Goal: Transaction & Acquisition: Purchase product/service

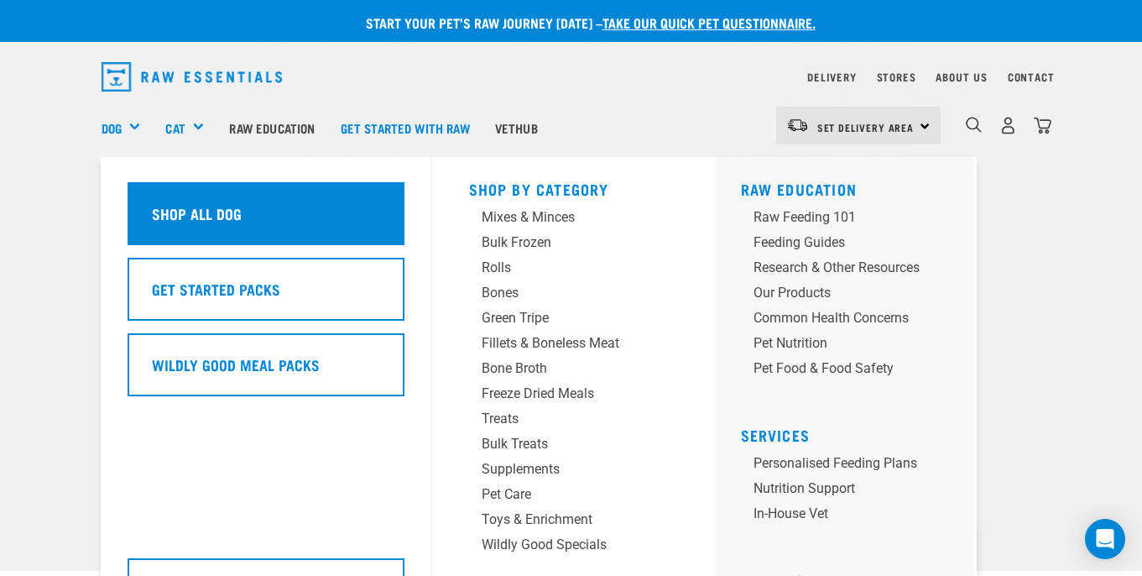
click at [173, 205] on h5 "Shop All Dog" at bounding box center [197, 213] width 90 height 22
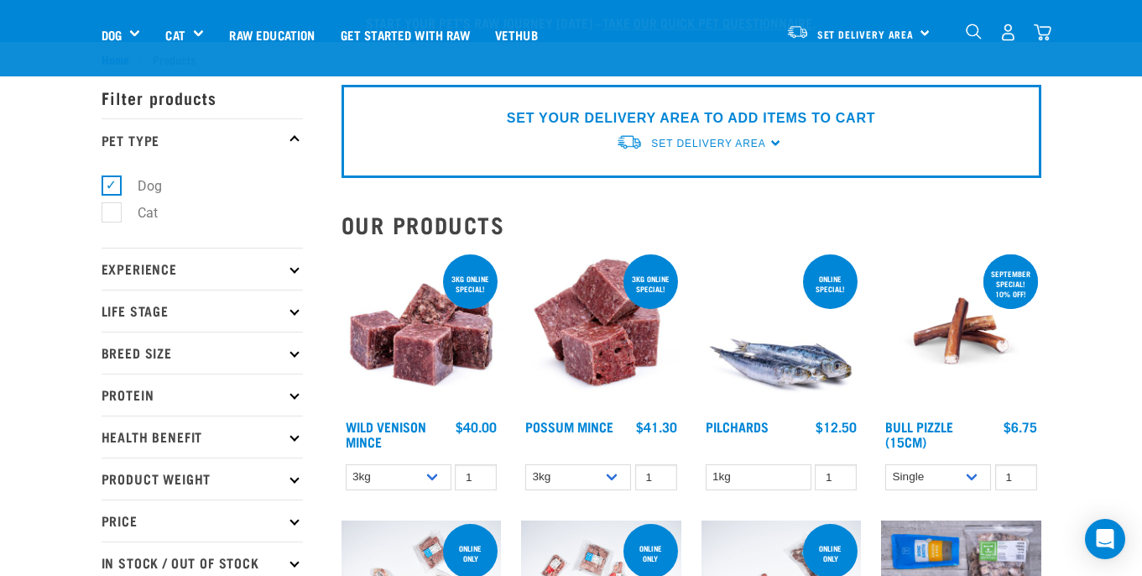
scroll to position [154, 0]
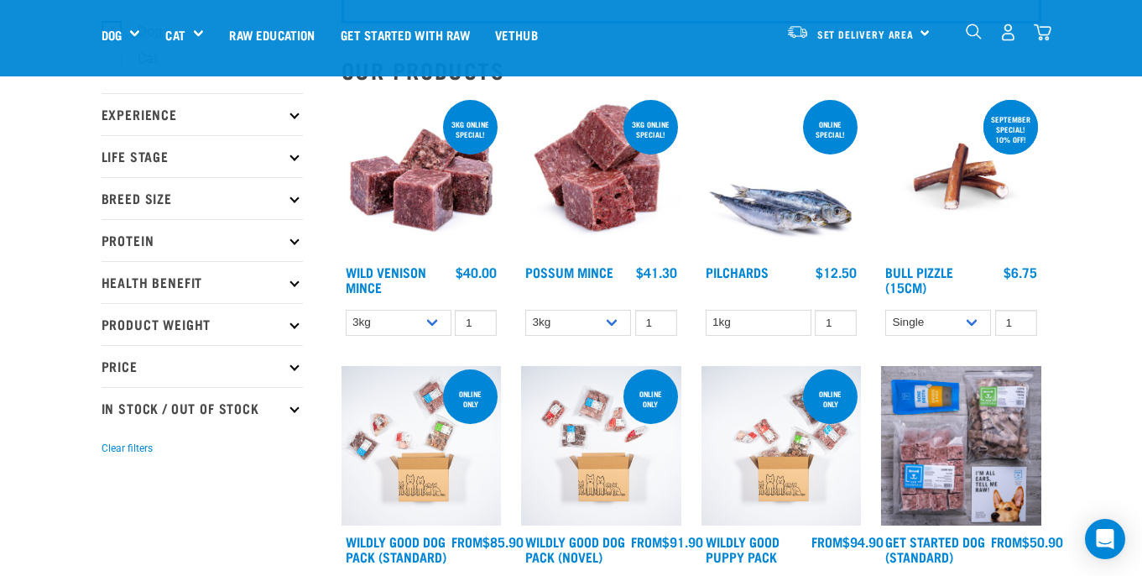
click at [783, 229] on img at bounding box center [781, 176] width 160 height 160
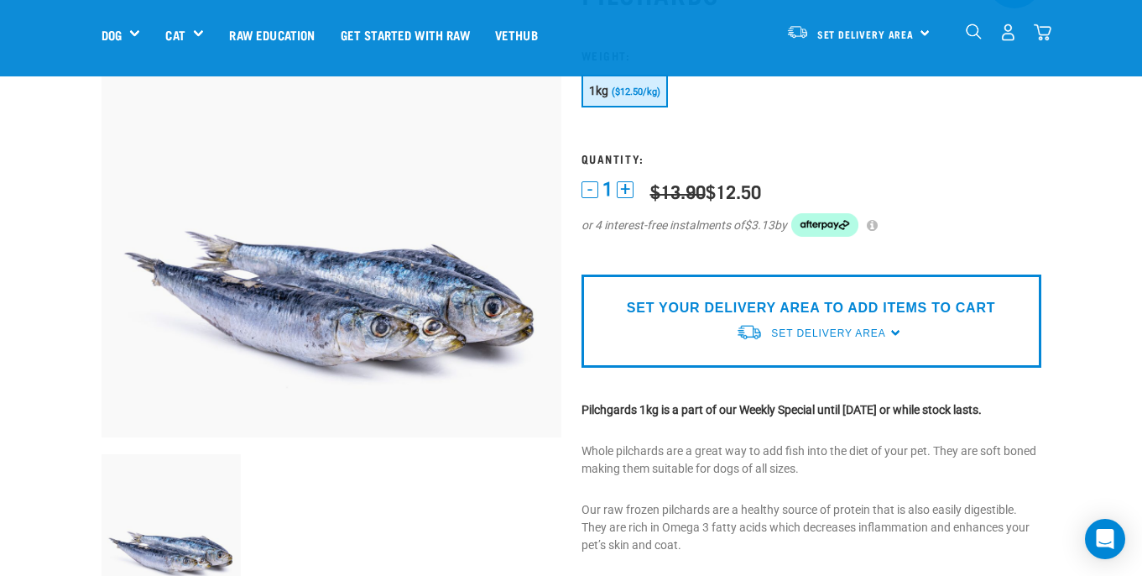
scroll to position [137, 0]
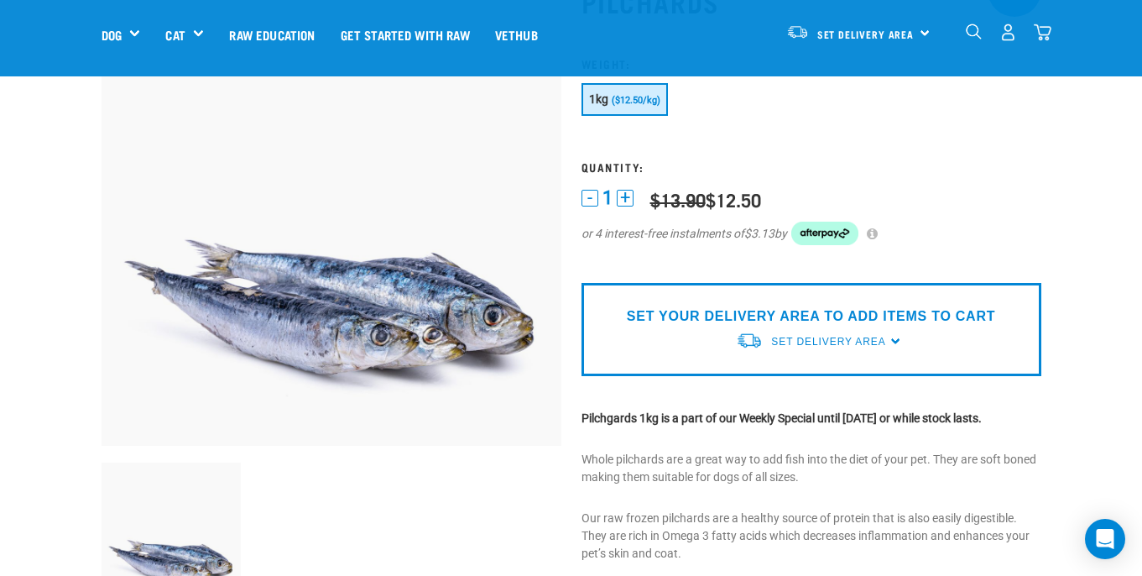
click at [915, 34] on div "Set Delivery Area North Island South Island" at bounding box center [858, 32] width 164 height 38
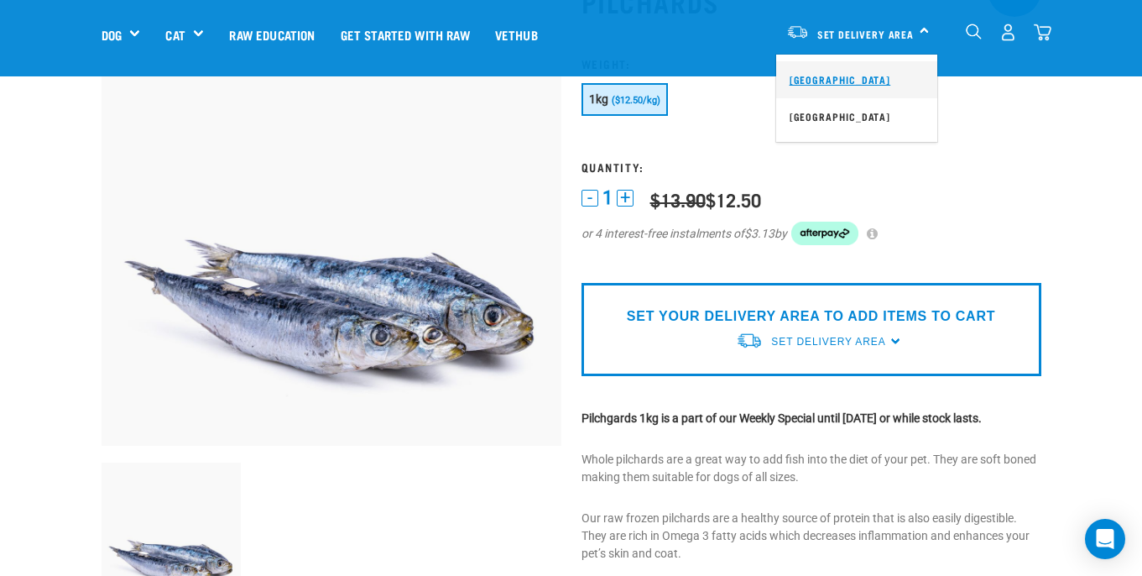
click at [868, 76] on link "[GEOGRAPHIC_DATA]" at bounding box center [856, 79] width 161 height 37
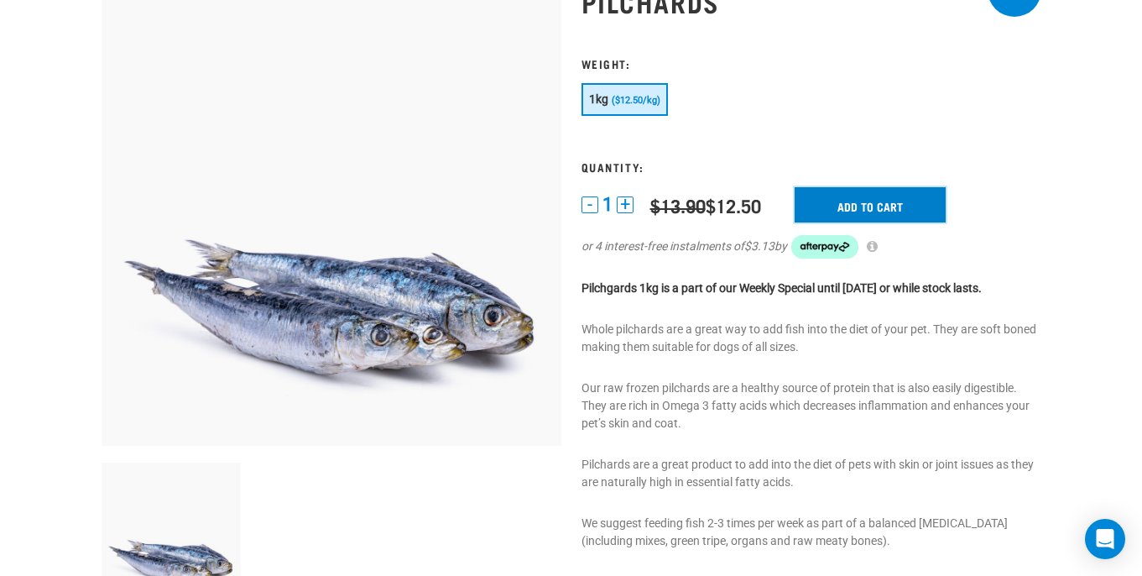
click at [857, 197] on input "Add to cart" at bounding box center [870, 204] width 151 height 35
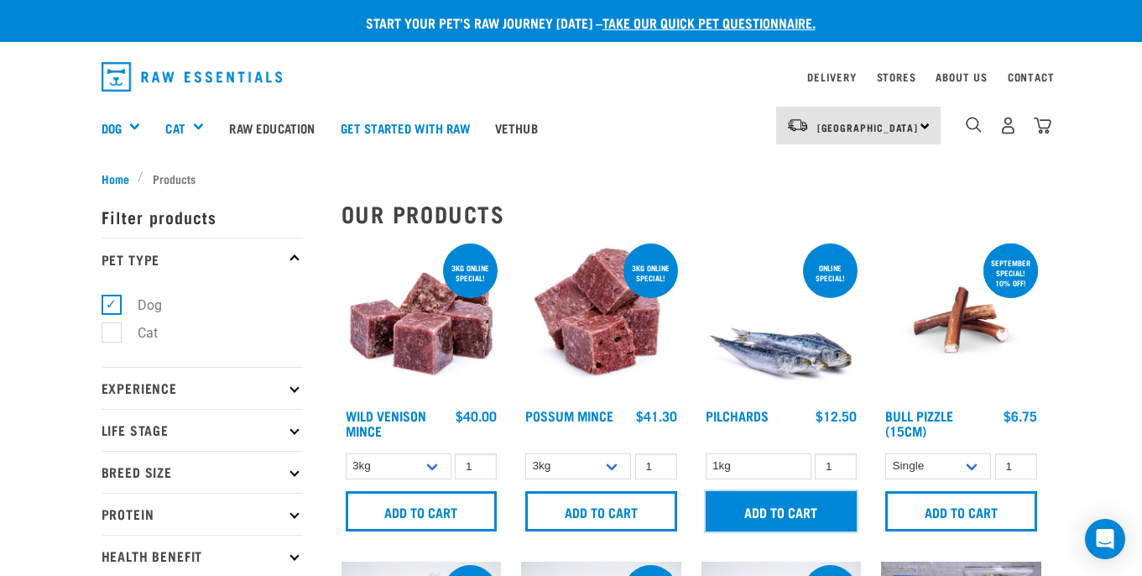
click at [761, 497] on input "Add to cart" at bounding box center [782, 511] width 152 height 40
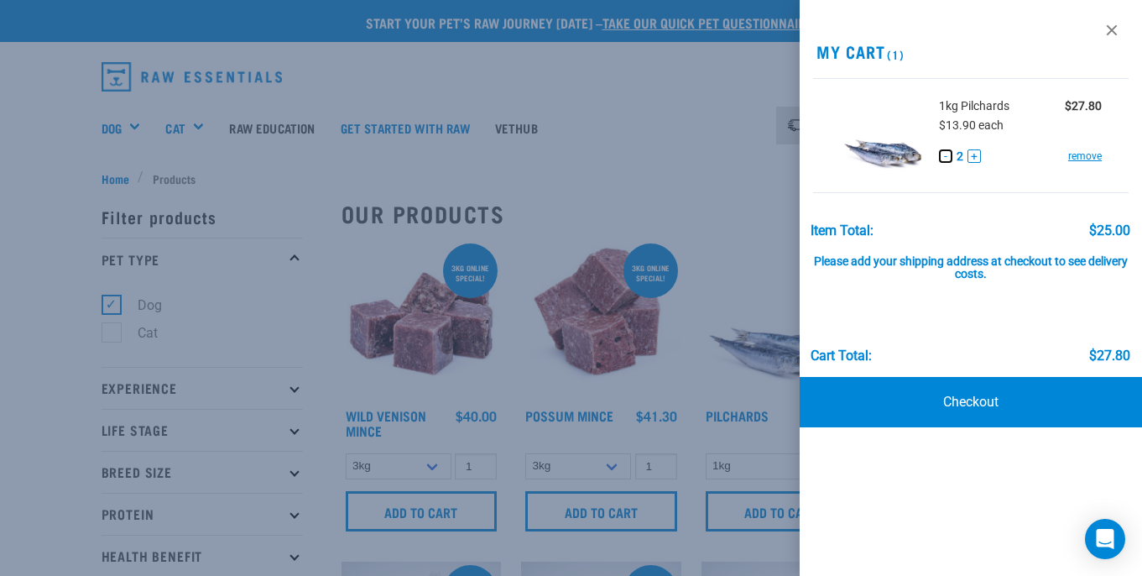
click at [944, 161] on button "-" at bounding box center [945, 155] width 13 height 13
click at [1112, 25] on link at bounding box center [1111, 30] width 27 height 27
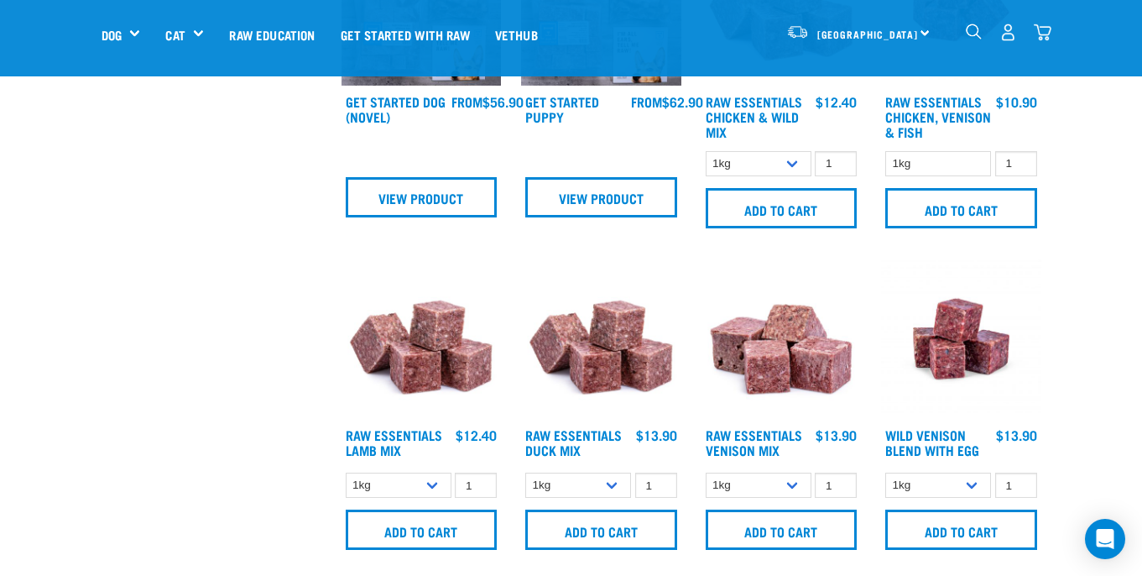
scroll to position [847, 0]
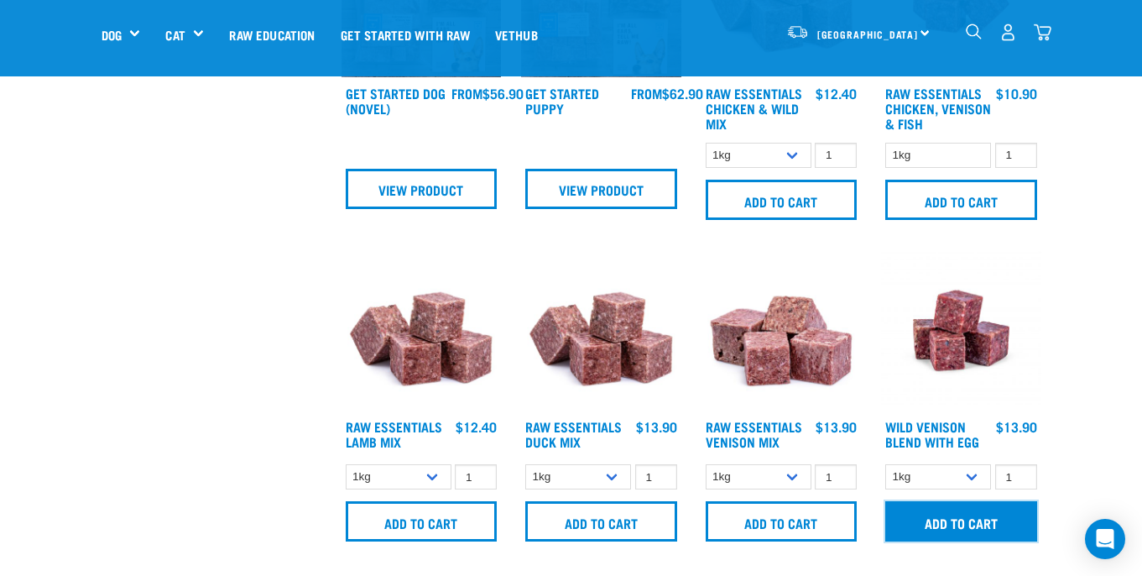
click at [960, 518] on input "Add to cart" at bounding box center [961, 521] width 152 height 40
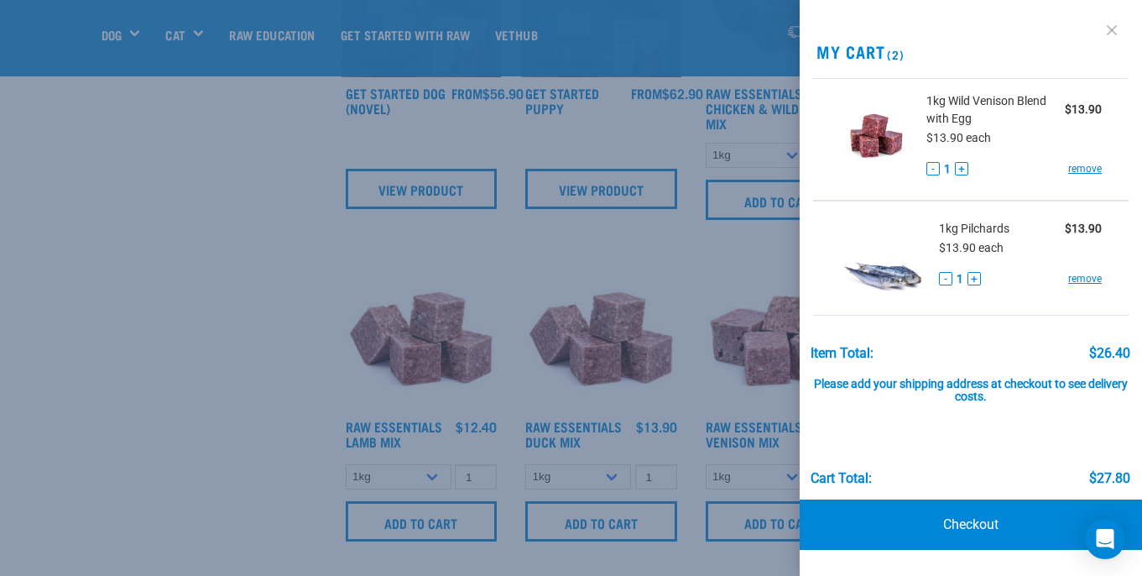
click at [1109, 26] on link at bounding box center [1111, 30] width 27 height 27
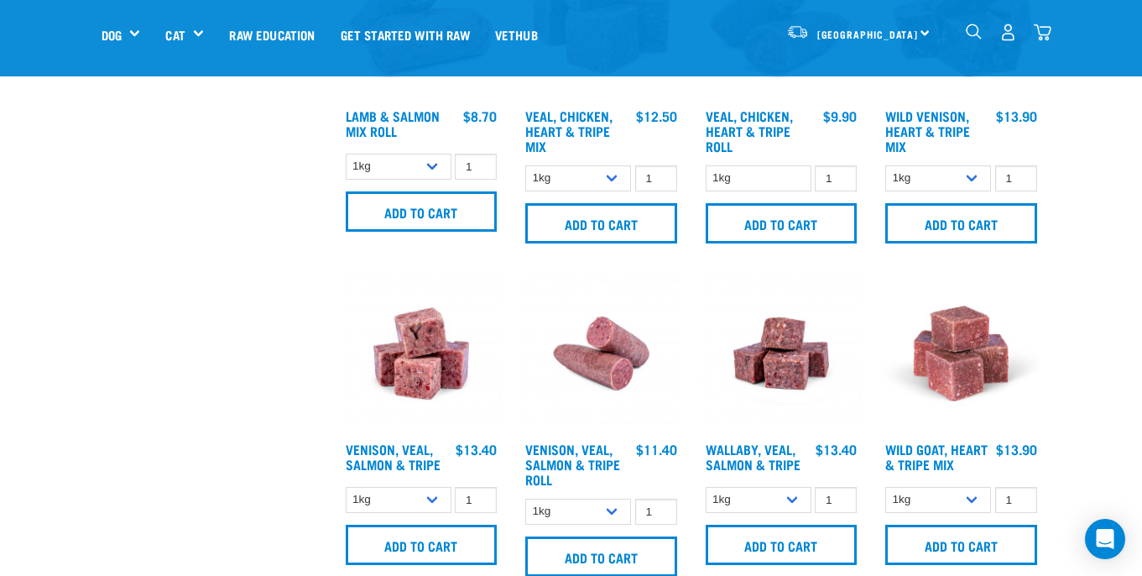
scroll to position [2217, 0]
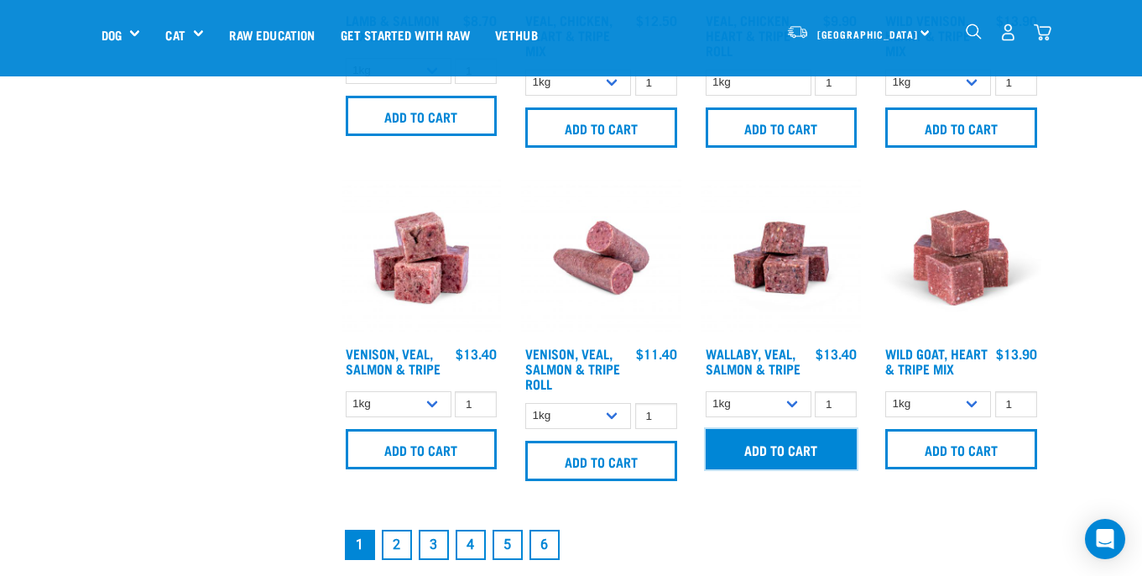
click at [768, 443] on input "Add to cart" at bounding box center [782, 449] width 152 height 40
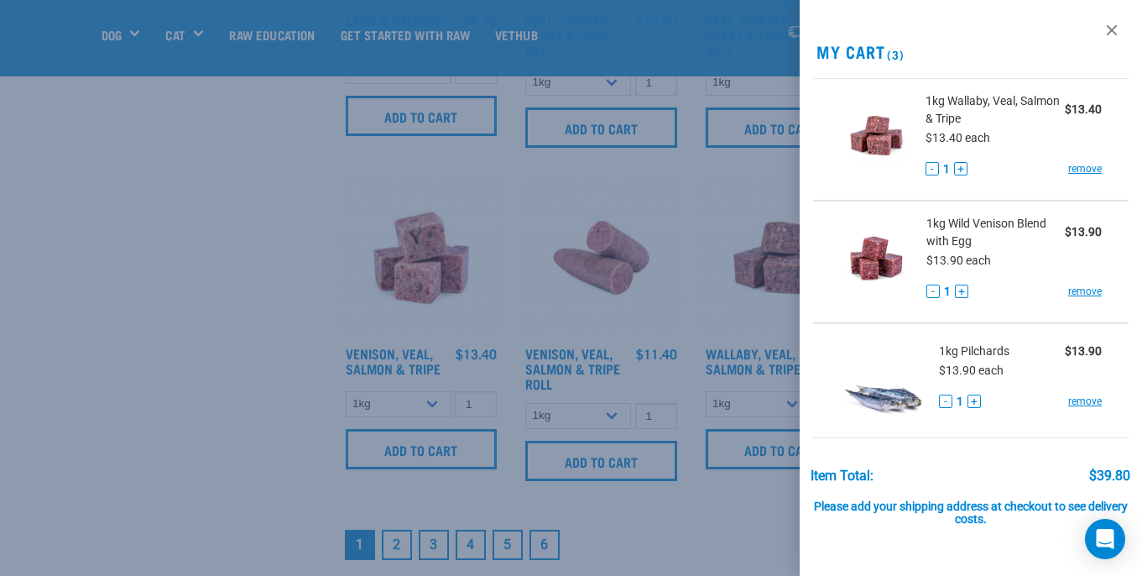
click at [147, 336] on div at bounding box center [571, 288] width 1142 height 576
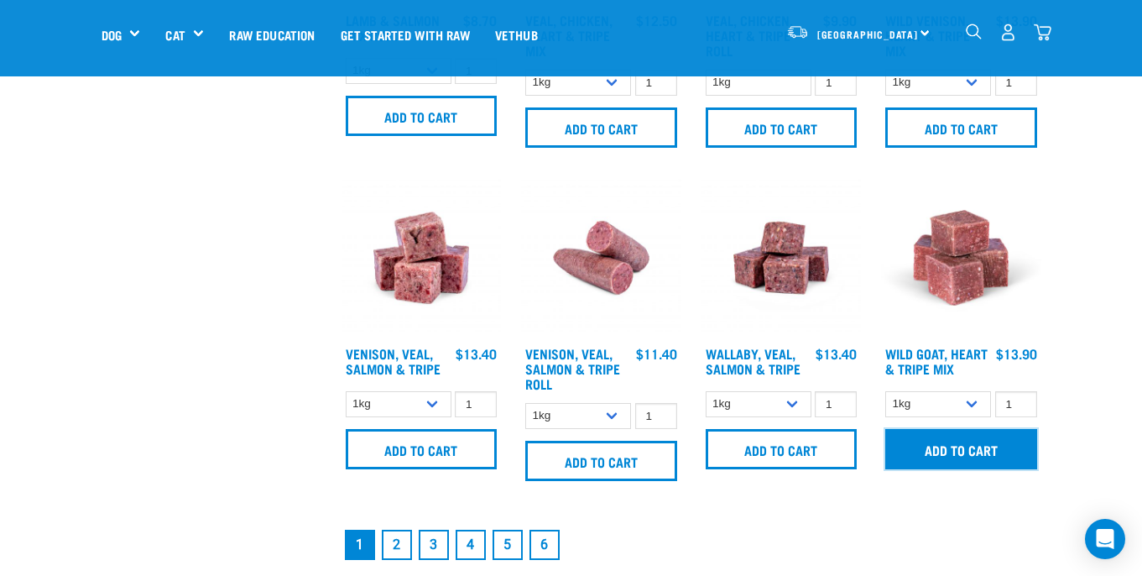
click at [955, 453] on input "Add to cart" at bounding box center [961, 449] width 152 height 40
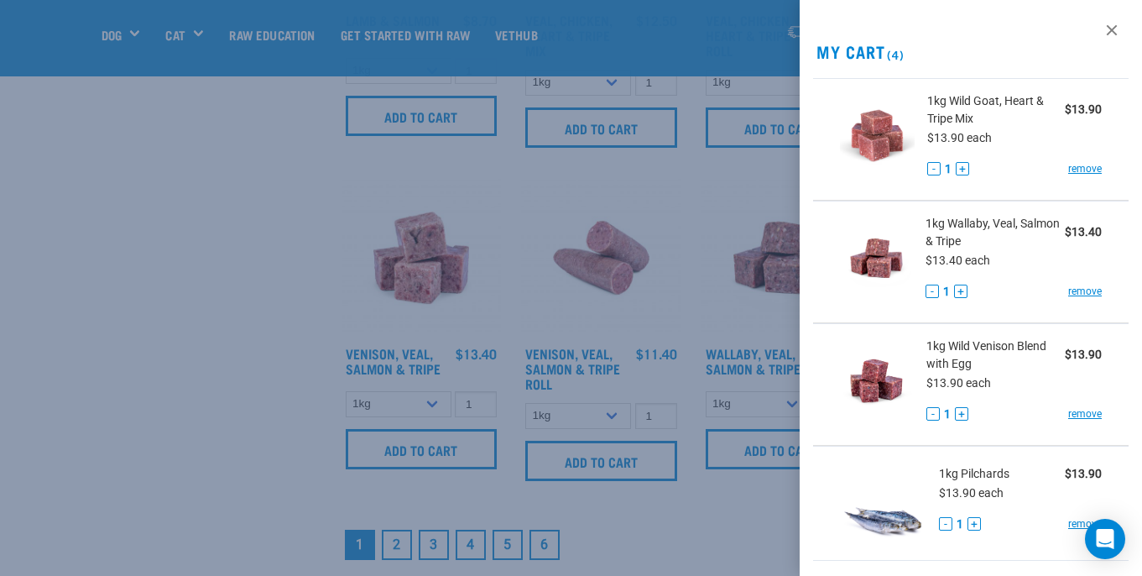
click at [213, 385] on div at bounding box center [571, 288] width 1142 height 576
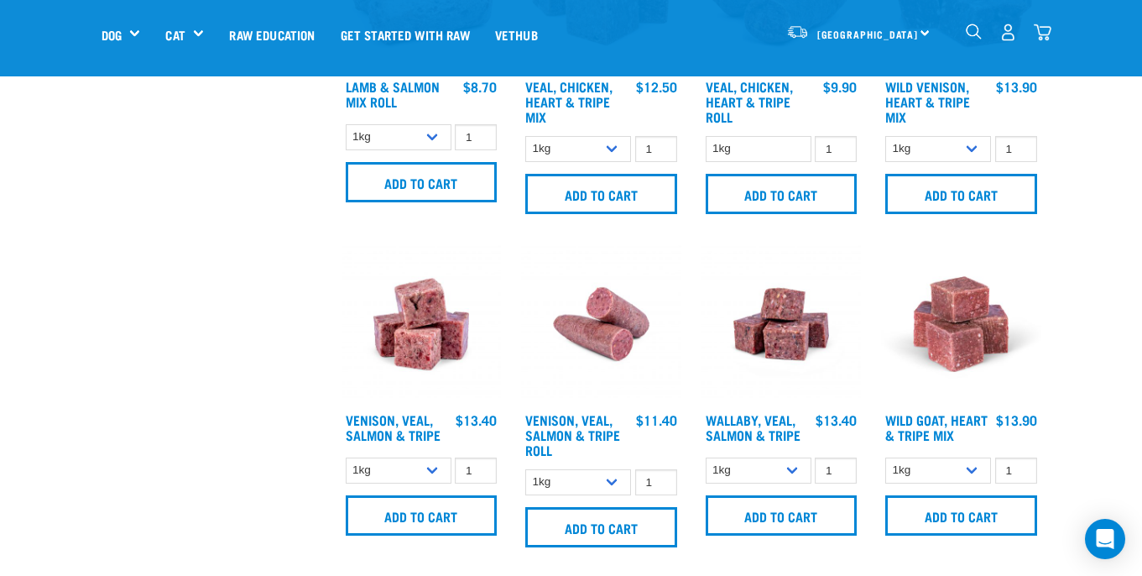
scroll to position [2151, 0]
click at [1043, 41] on div "4" at bounding box center [1008, 32] width 86 height 38
click at [1045, 32] on img "dropdown navigation" at bounding box center [1043, 32] width 18 height 18
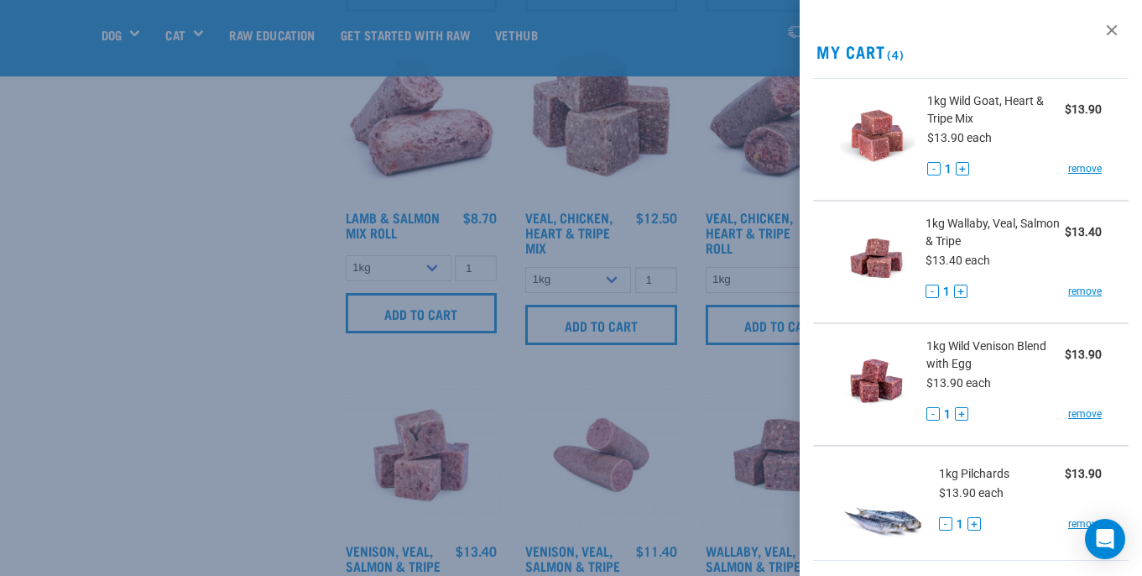
scroll to position [1934, 0]
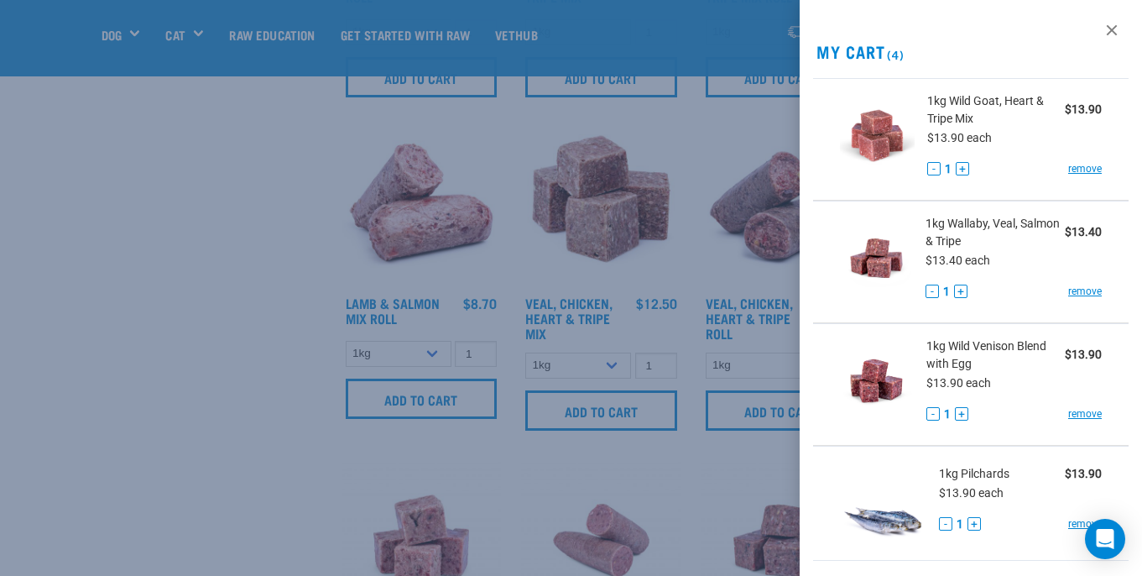
click at [72, 352] on div at bounding box center [571, 288] width 1142 height 576
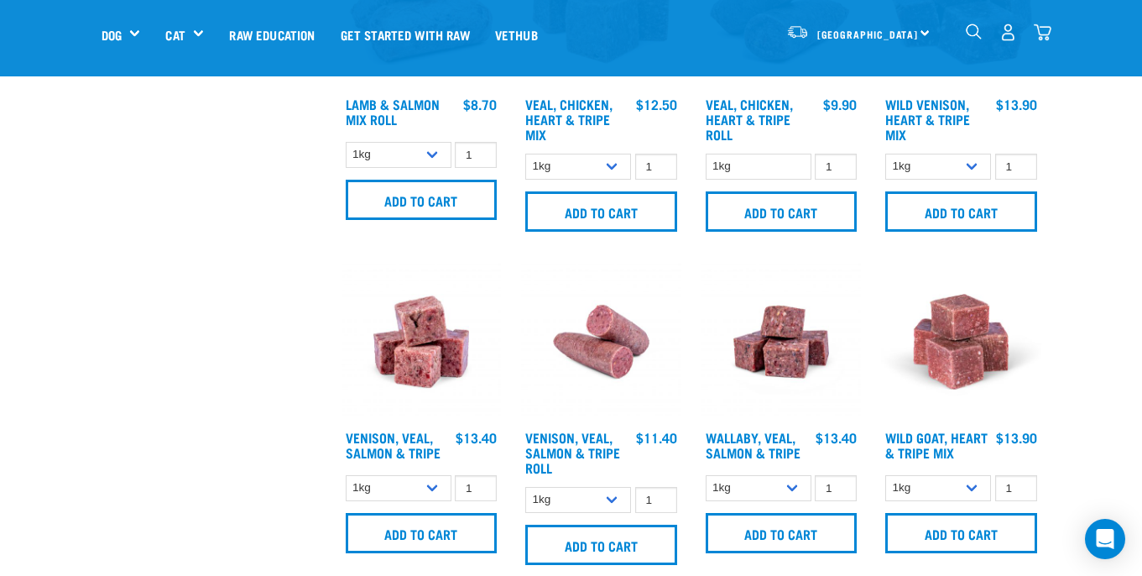
scroll to position [2437, 0]
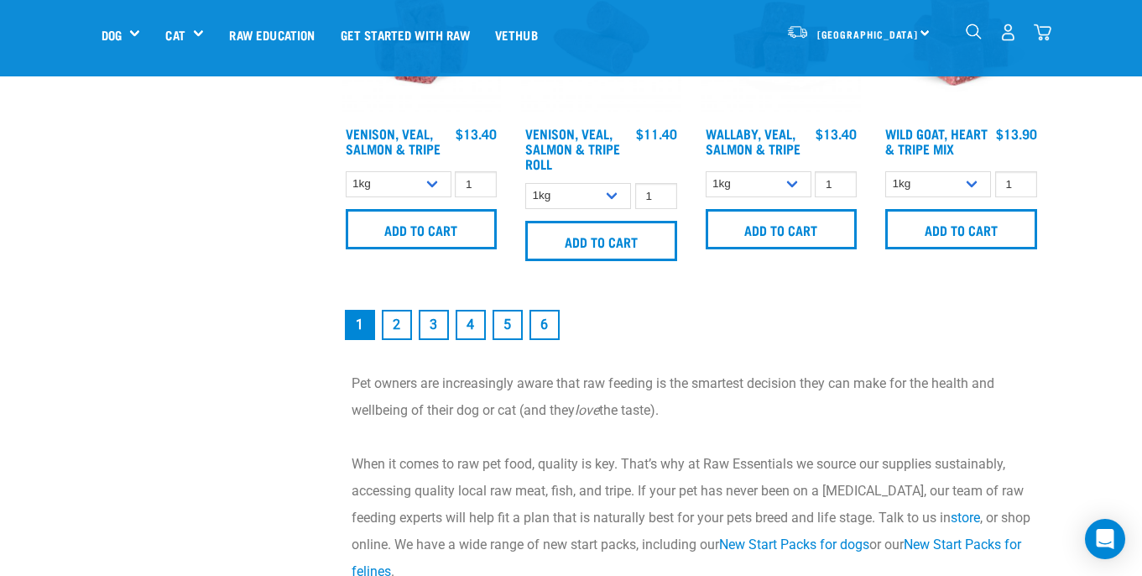
click at [396, 320] on link "2" at bounding box center [397, 325] width 30 height 30
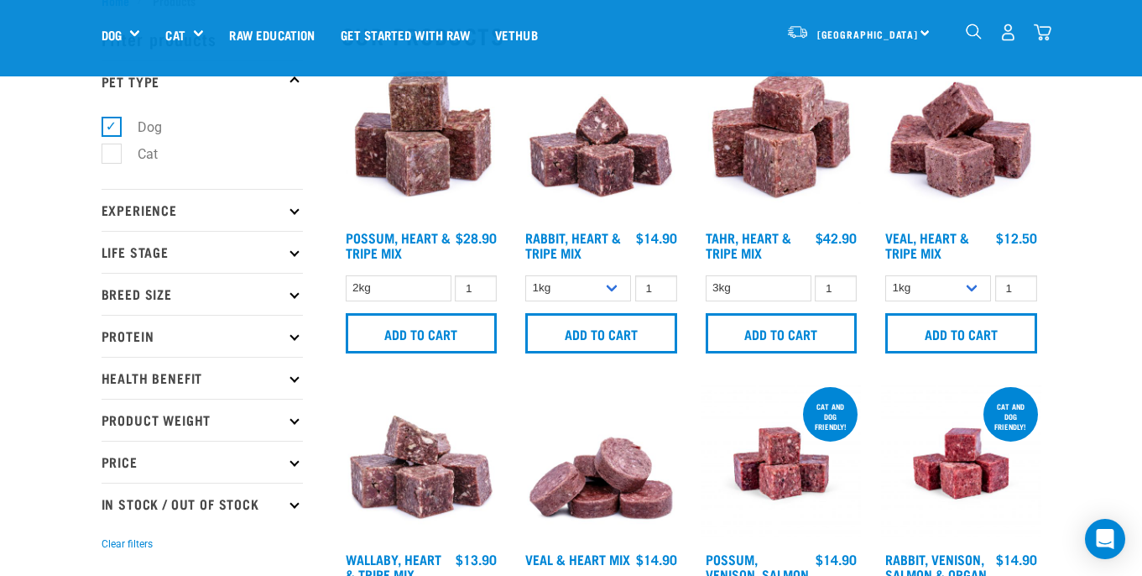
scroll to position [55, 0]
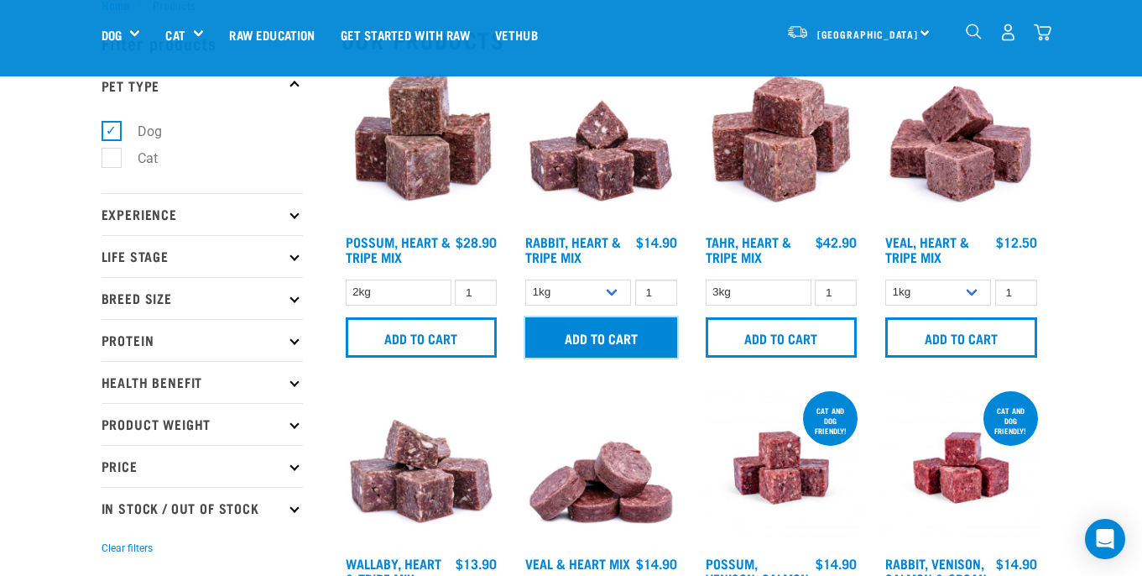
click at [613, 342] on input "Add to cart" at bounding box center [601, 337] width 152 height 40
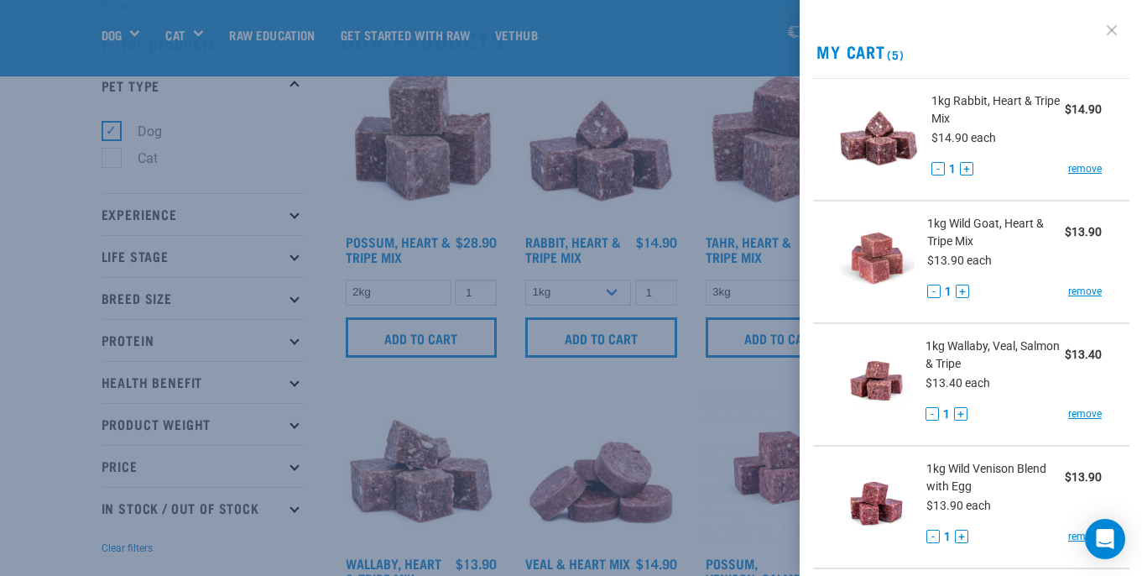
click at [1114, 29] on link at bounding box center [1111, 30] width 27 height 27
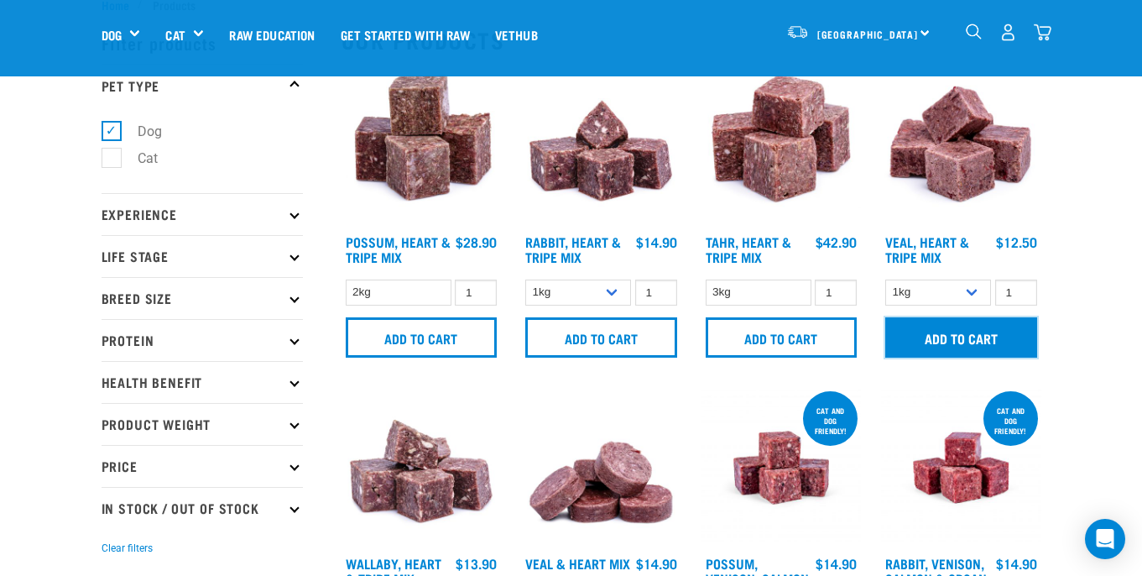
click at [972, 340] on input "Add to cart" at bounding box center [961, 337] width 152 height 40
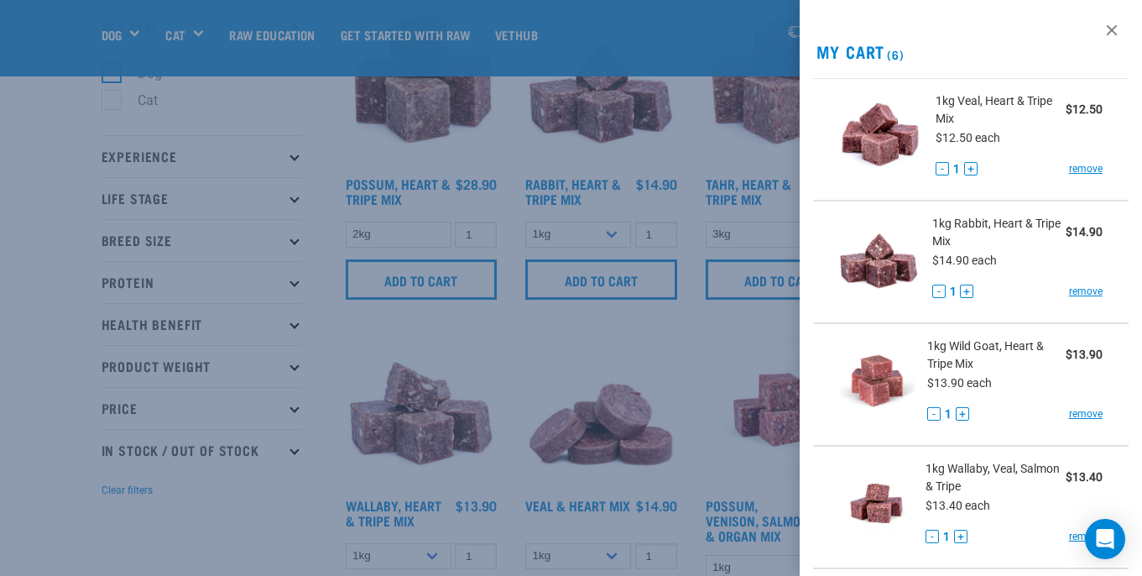
scroll to position [118, 0]
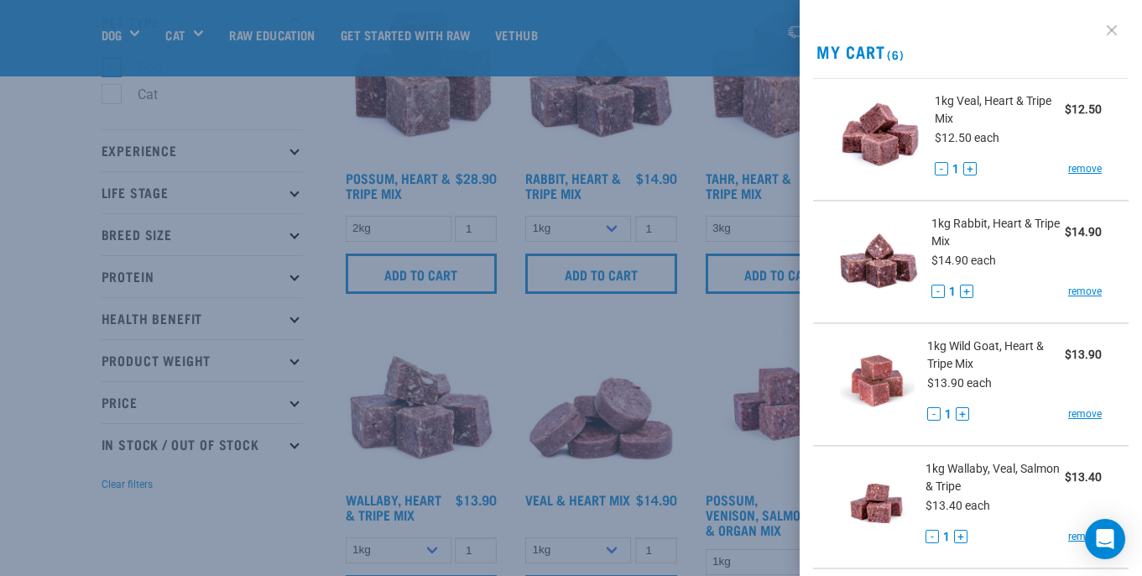
click at [1116, 30] on link at bounding box center [1111, 30] width 27 height 27
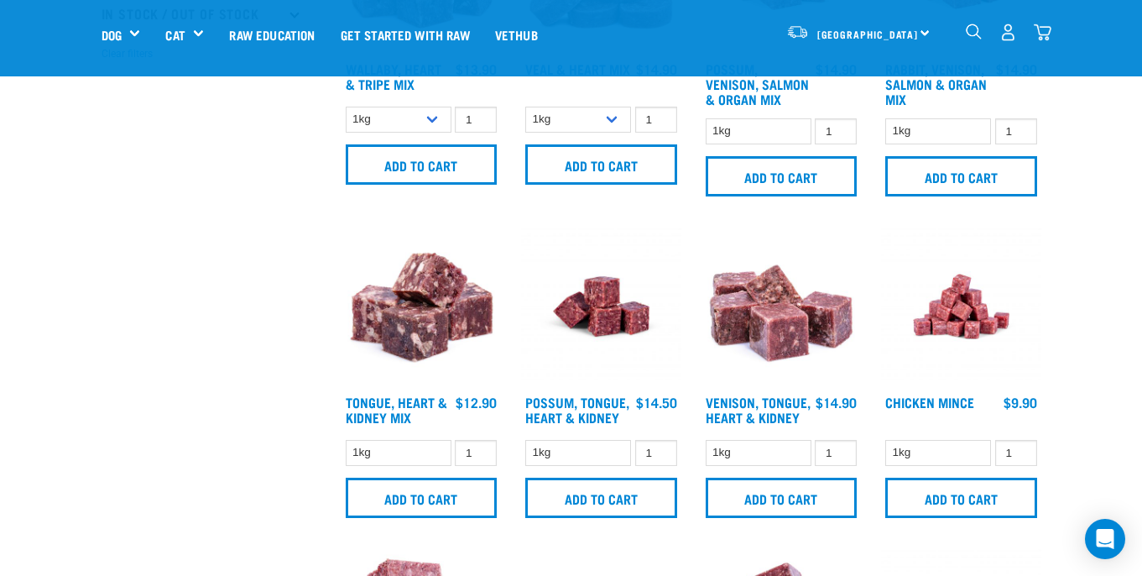
scroll to position [550, 0]
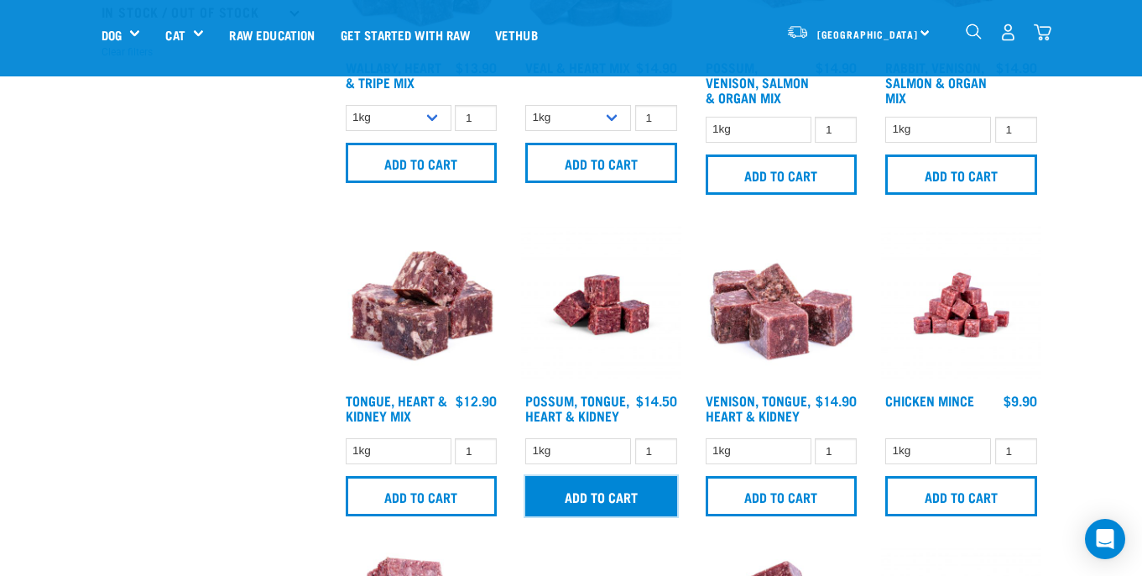
click at [578, 488] on input "Add to cart" at bounding box center [601, 496] width 152 height 40
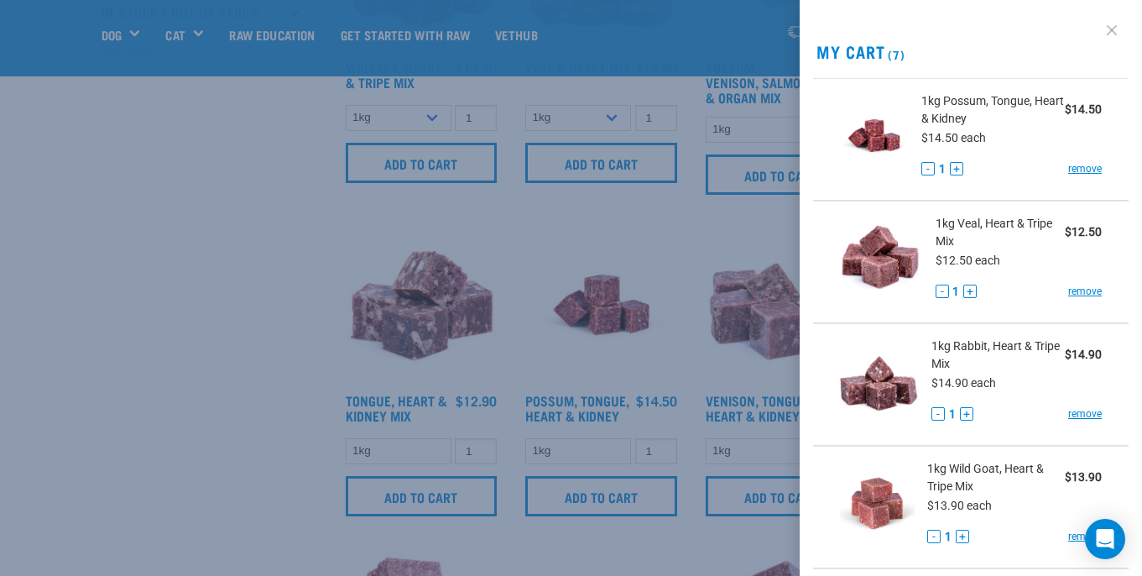
click at [1113, 27] on link at bounding box center [1111, 30] width 27 height 27
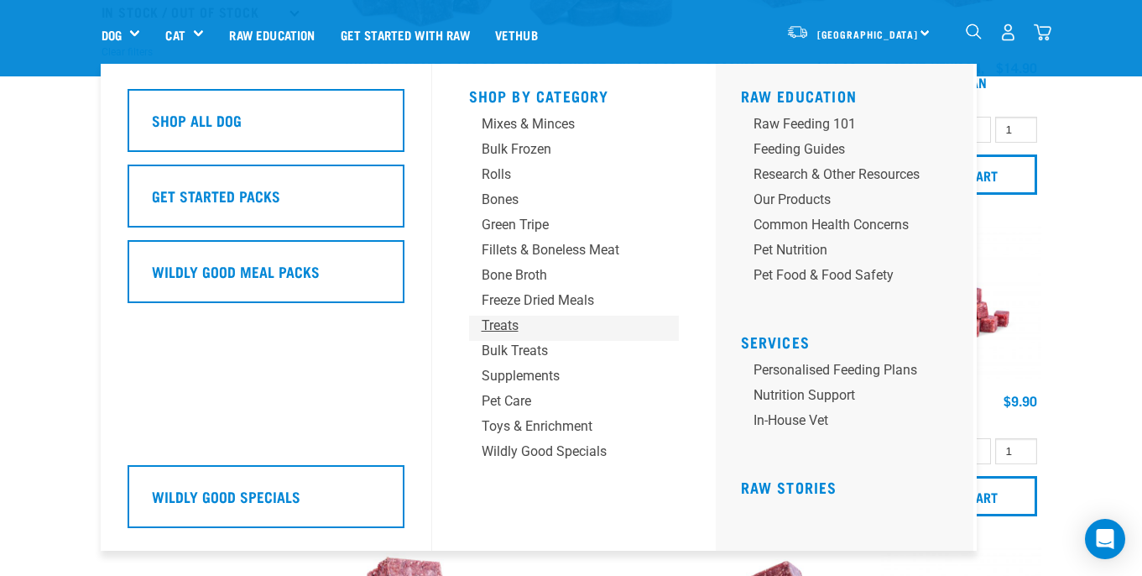
click at [502, 329] on div "Treats" at bounding box center [560, 326] width 157 height 20
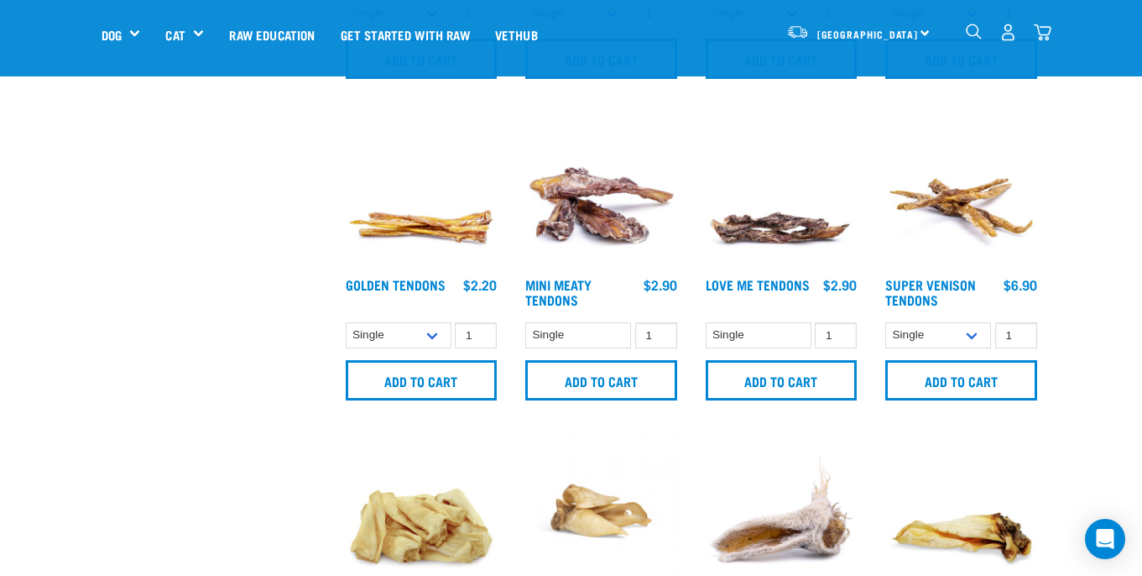
scroll to position [658, 0]
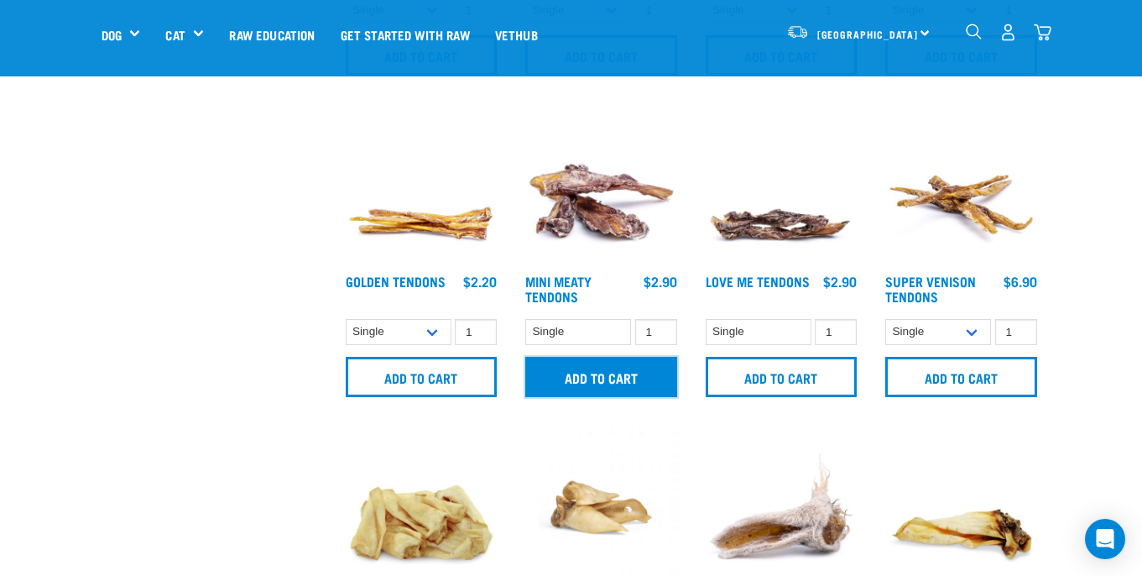
click at [620, 377] on input "Add to cart" at bounding box center [601, 377] width 152 height 40
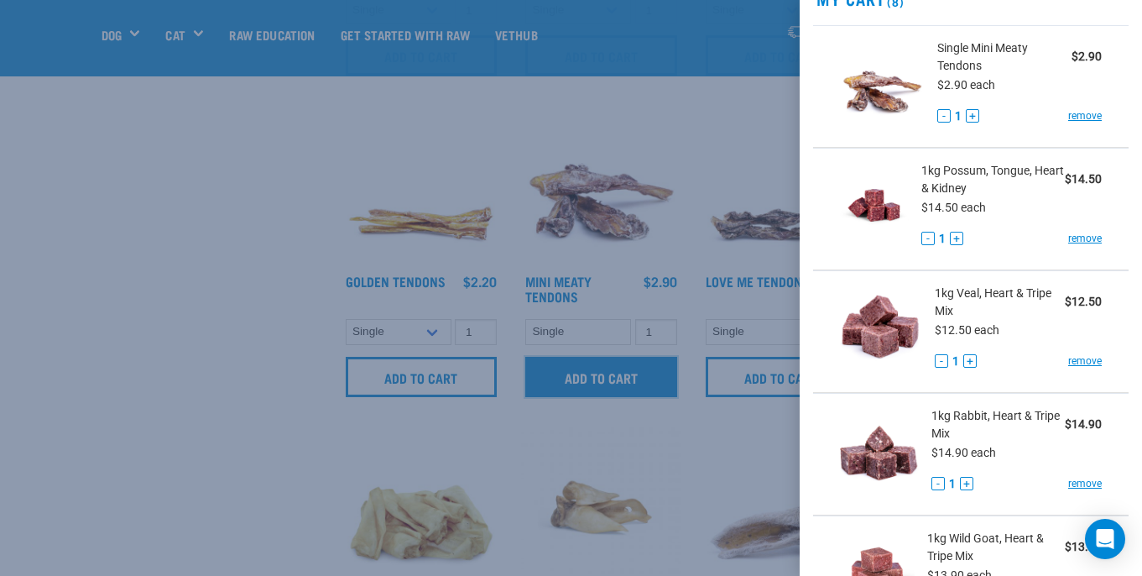
scroll to position [0, 0]
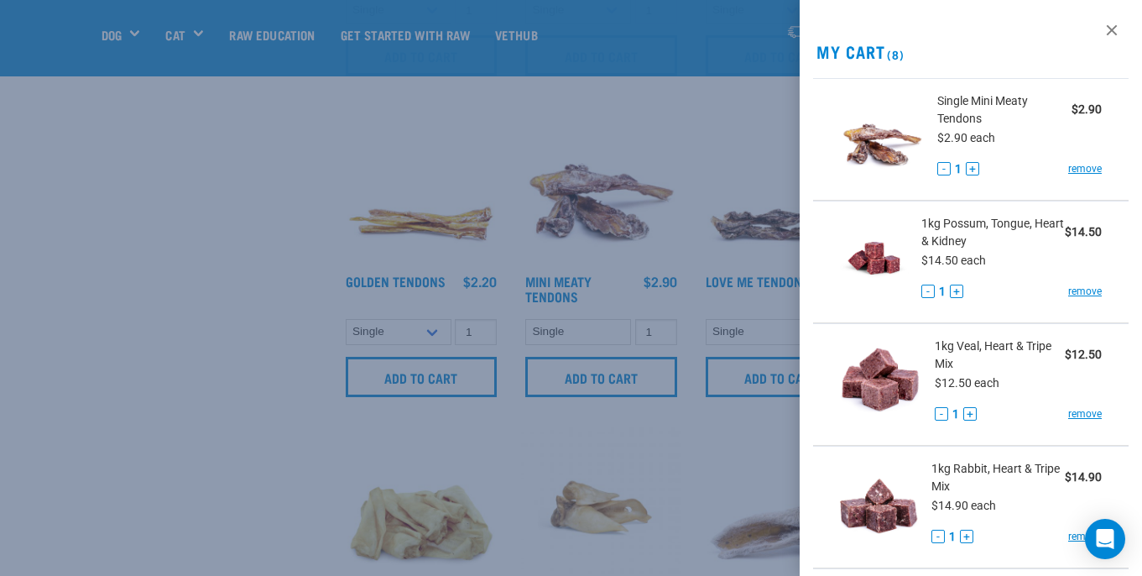
click at [123, 18] on div at bounding box center [571, 288] width 1142 height 576
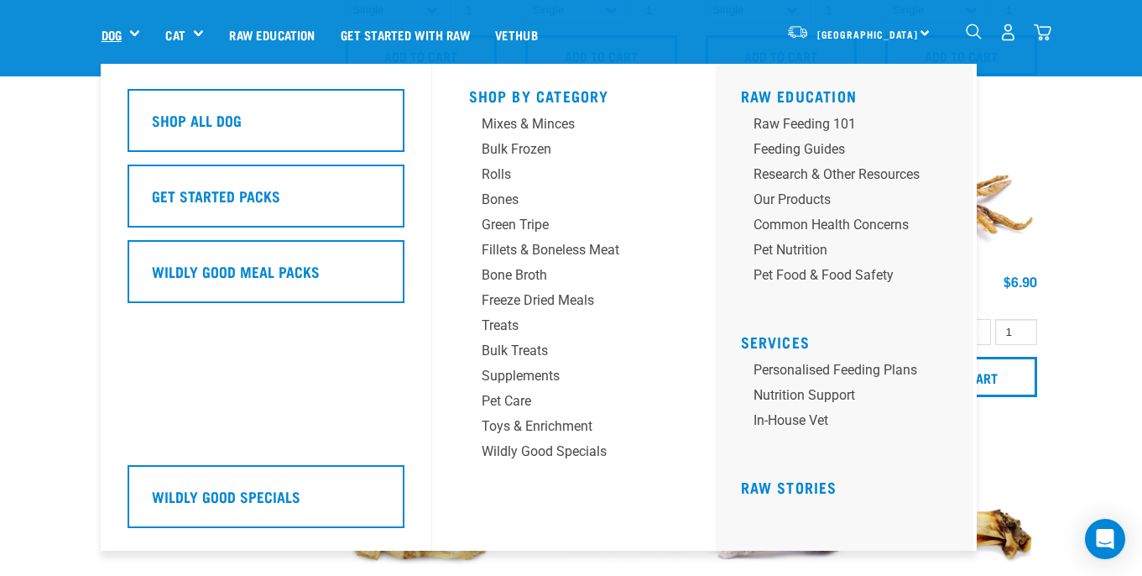
click at [120, 39] on link "Dog" at bounding box center [112, 34] width 20 height 19
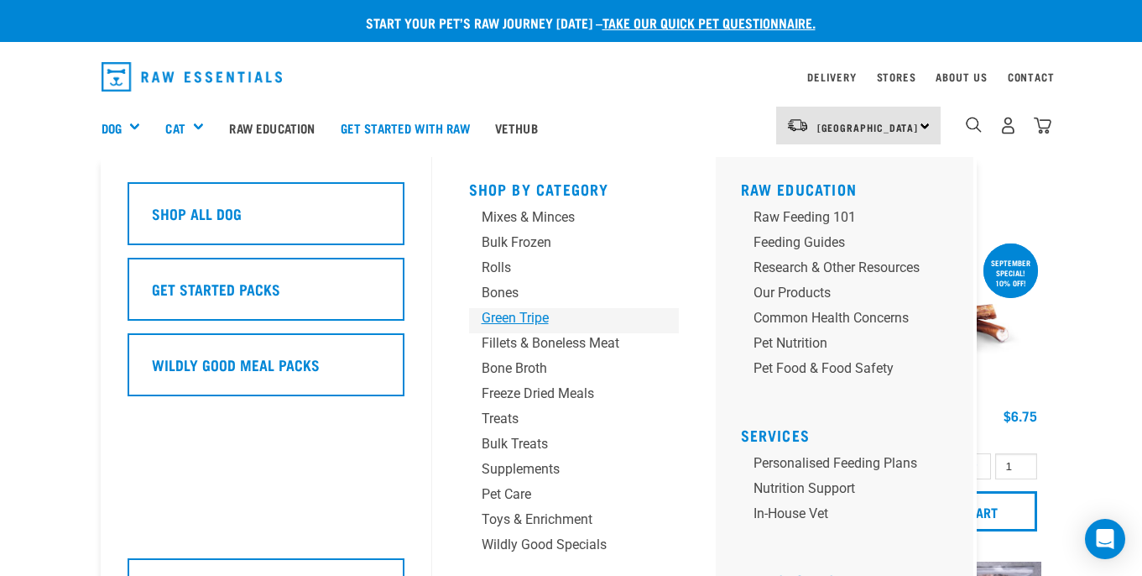
click at [510, 325] on div "Green Tripe" at bounding box center [560, 318] width 157 height 20
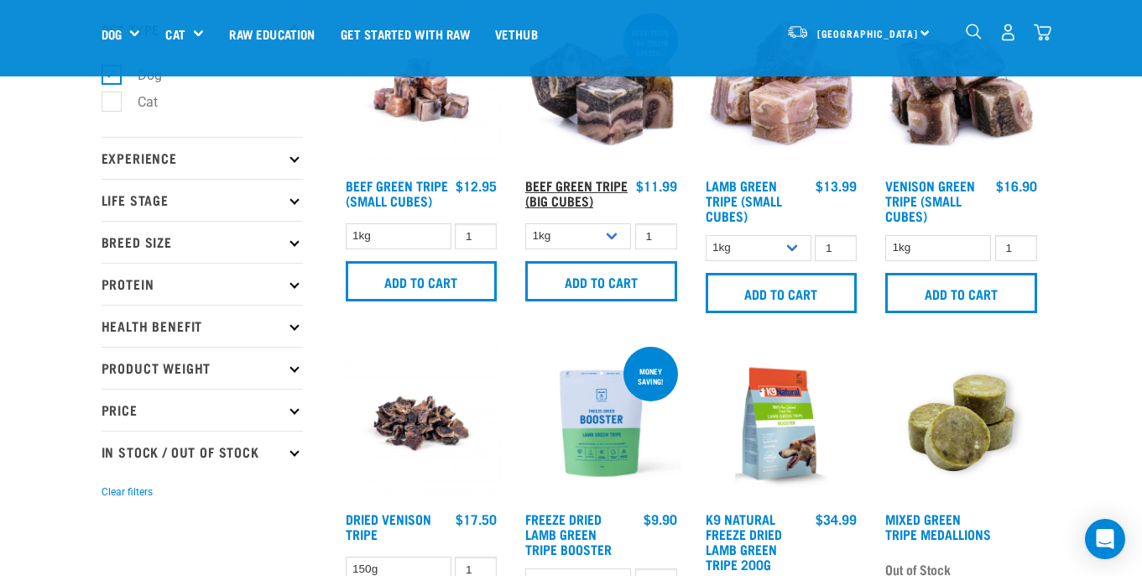
scroll to position [117, 0]
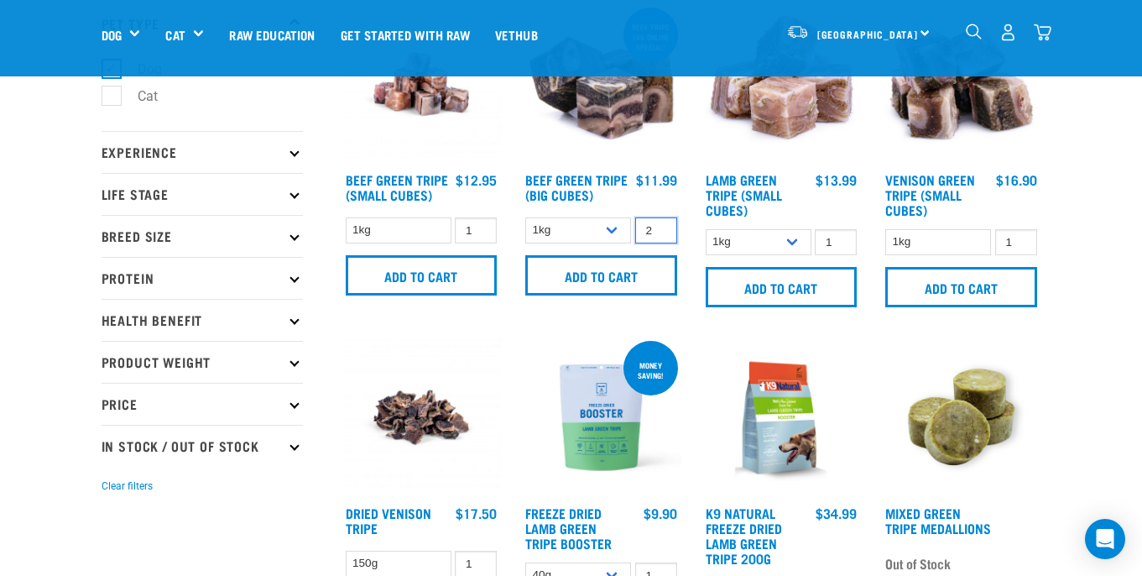
click at [661, 227] on input "2" at bounding box center [656, 230] width 42 height 26
type input "3"
click at [661, 227] on input "3" at bounding box center [656, 230] width 42 height 26
click at [608, 276] on input "Add to cart" at bounding box center [601, 275] width 152 height 40
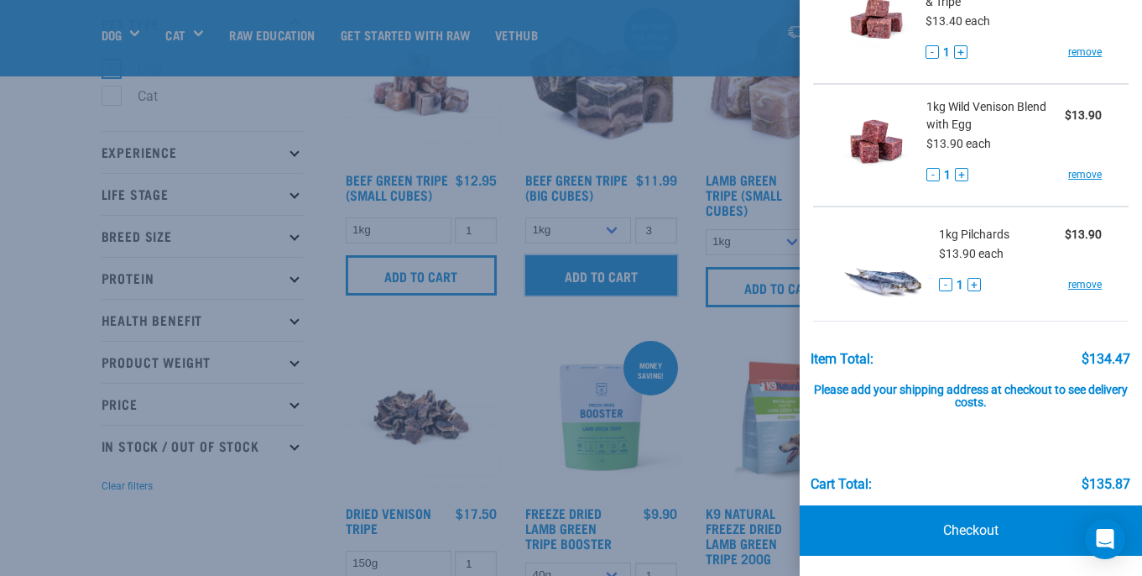
scroll to position [149, 0]
